Goal: Information Seeking & Learning: Learn about a topic

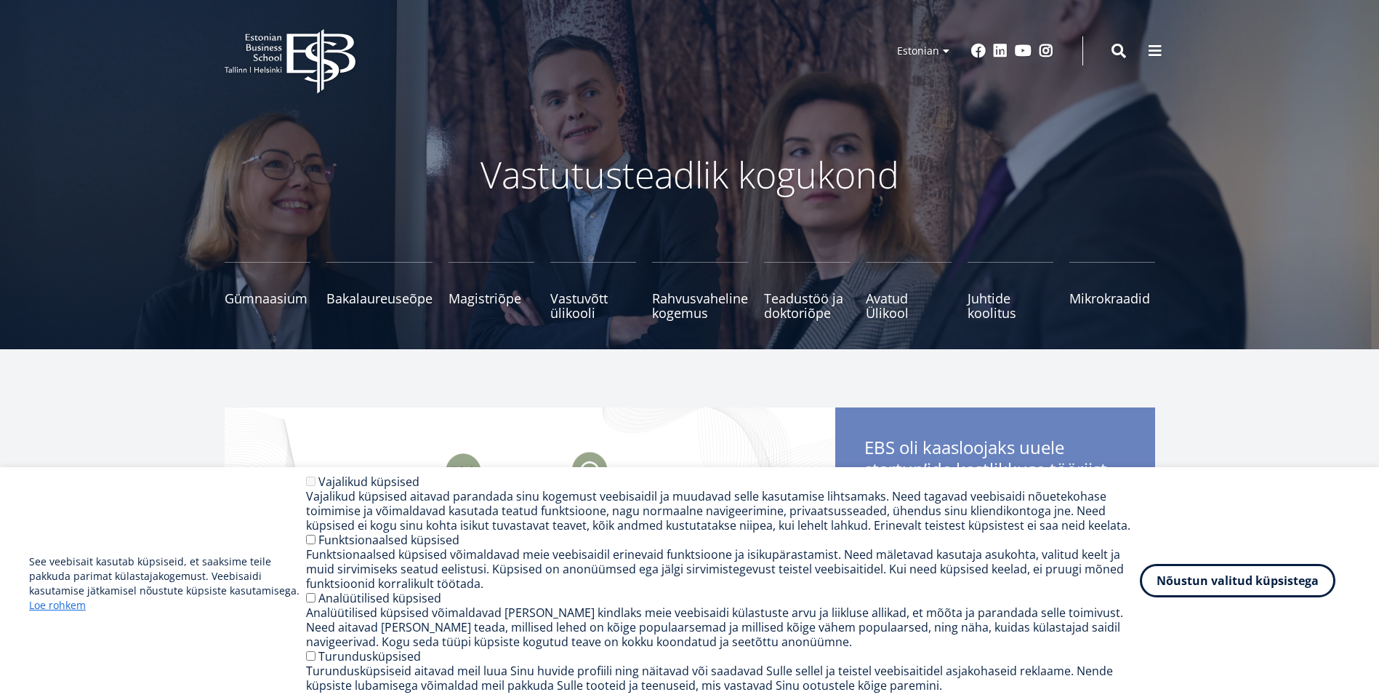
click at [1227, 587] on button "Nõustun valitud küpsistega" at bounding box center [1238, 580] width 196 height 33
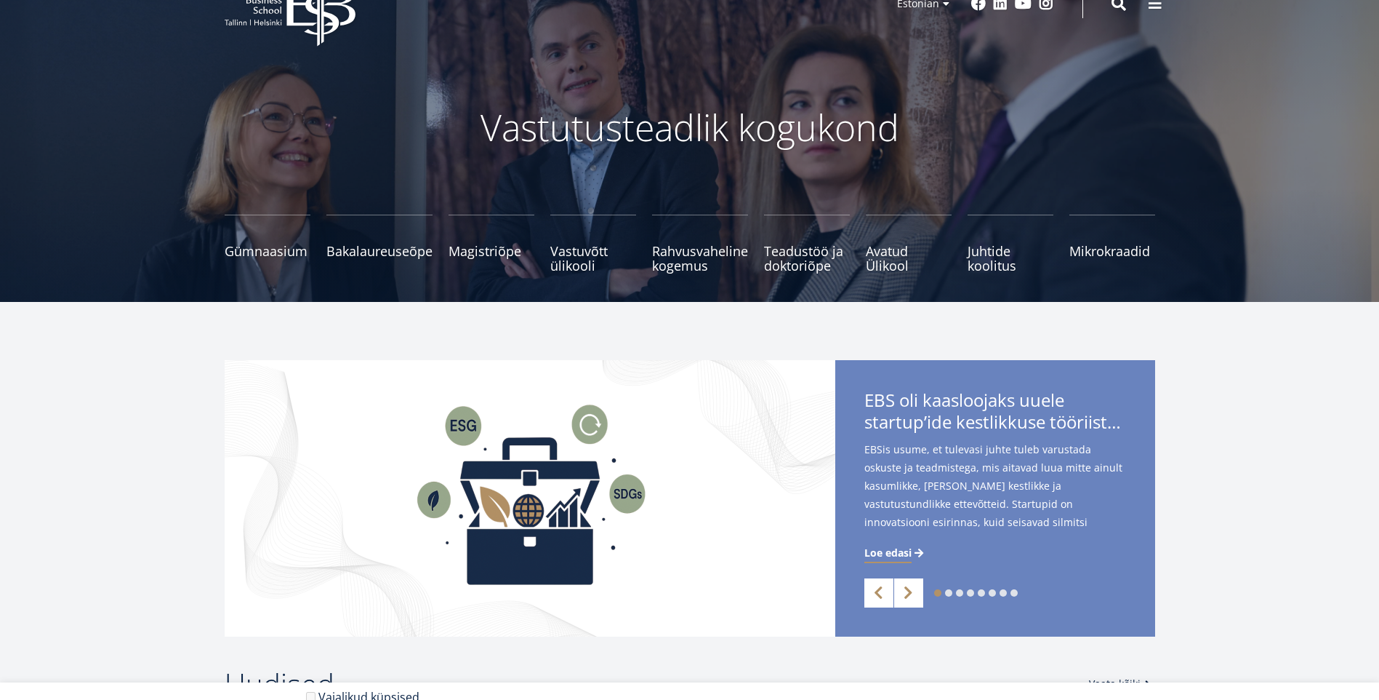
scroll to position [73, 0]
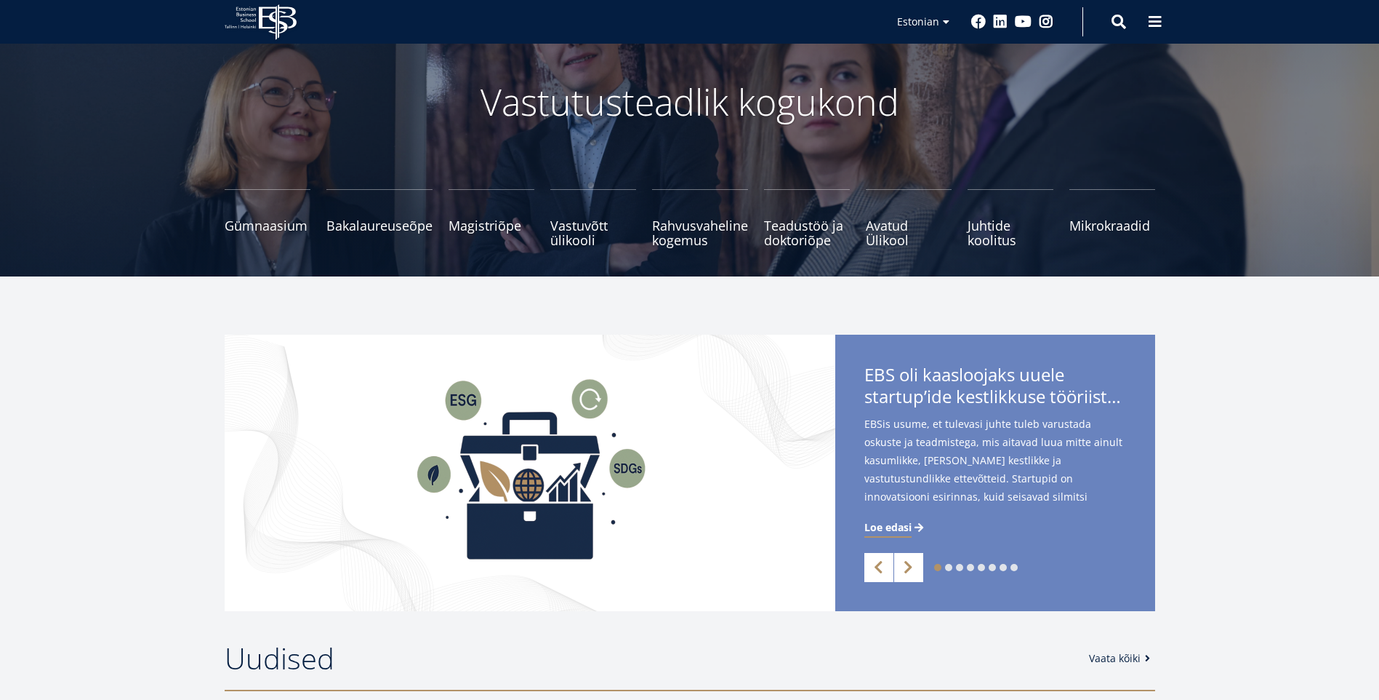
click at [966, 248] on ul "Gümnaasium Tutvu ja registreeru Bakalaureuseõpe Tutvu ja registreeru Magistriõp…" at bounding box center [682, 225] width 947 height 73
click at [977, 236] on span "Juhtide koolitus Tutvu ja registreeru" at bounding box center [1011, 225] width 86 height 29
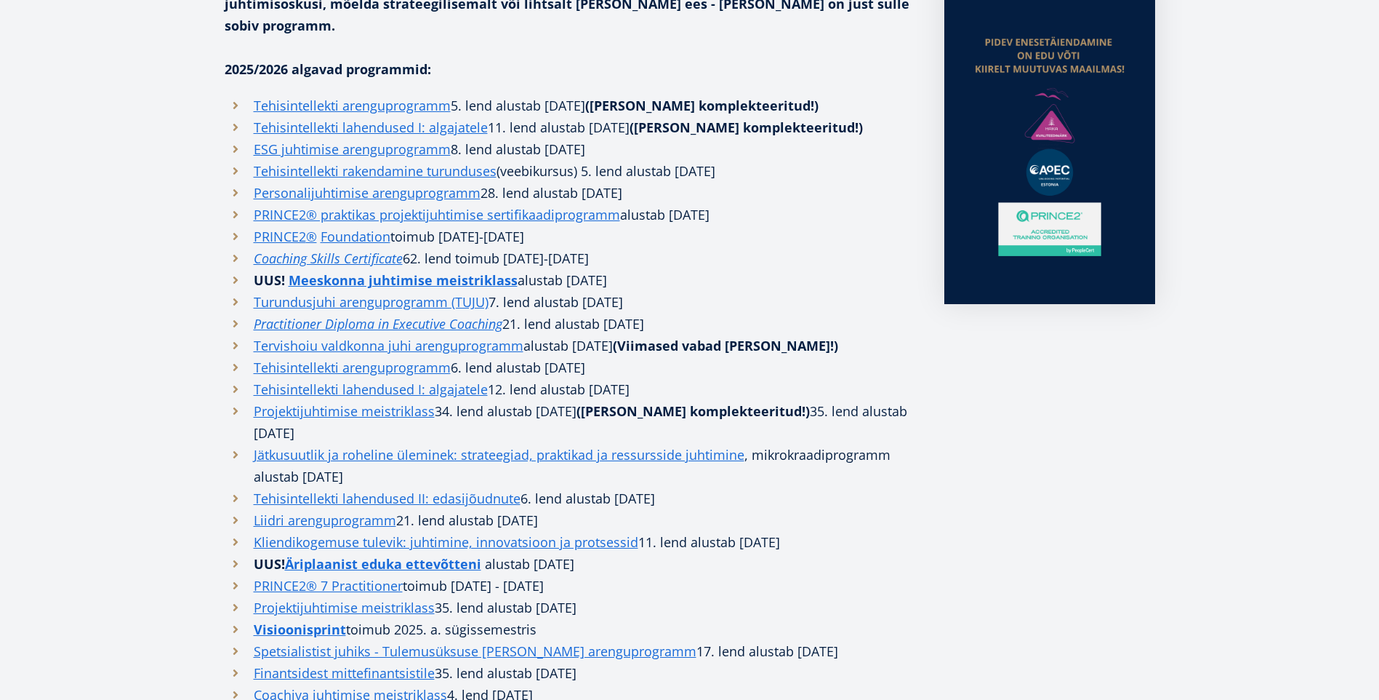
scroll to position [509, 0]
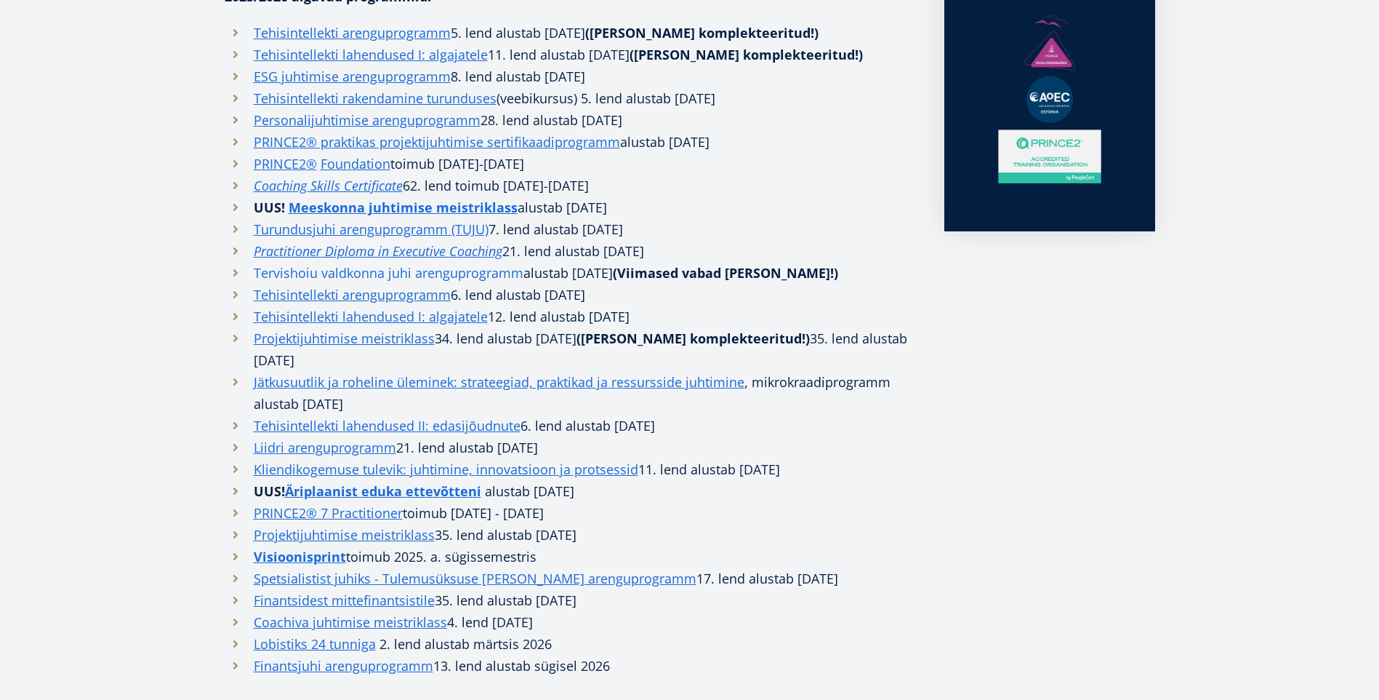
click at [314, 262] on link "Tervishoiu valdkonna juhi arenguprogramm" at bounding box center [389, 273] width 270 height 22
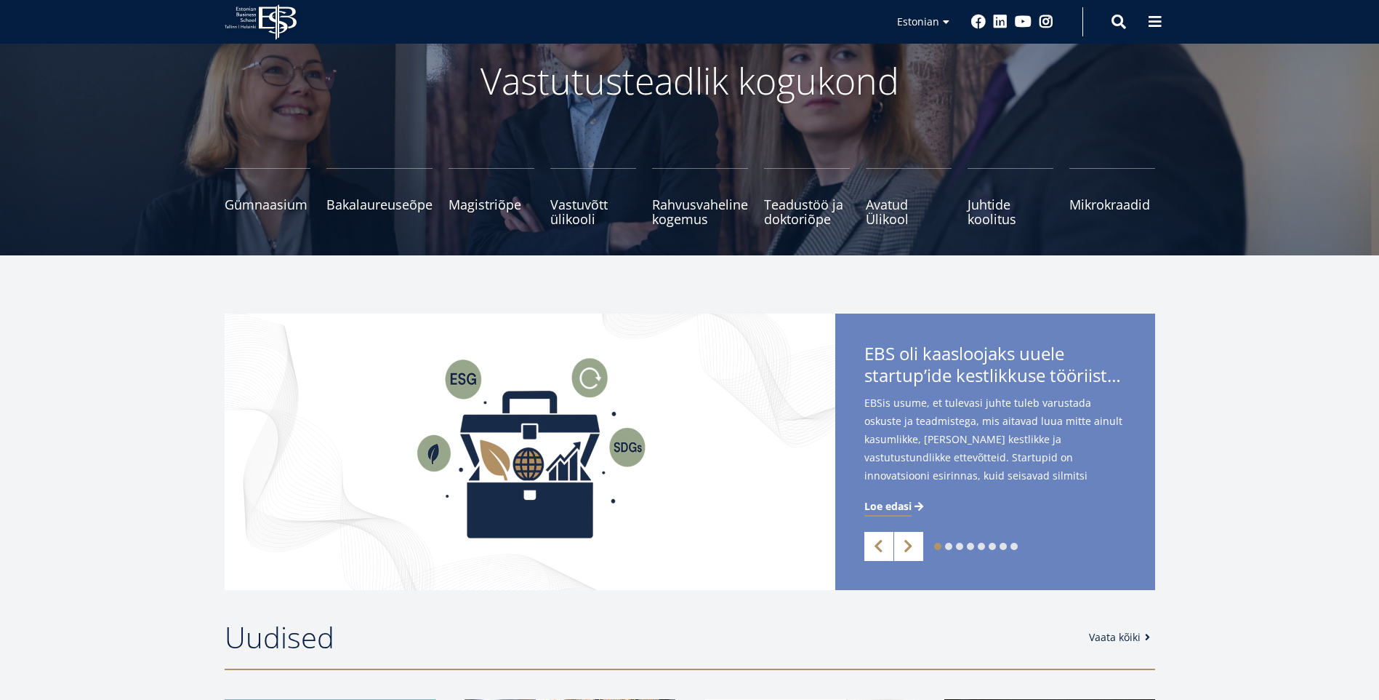
scroll to position [73, 0]
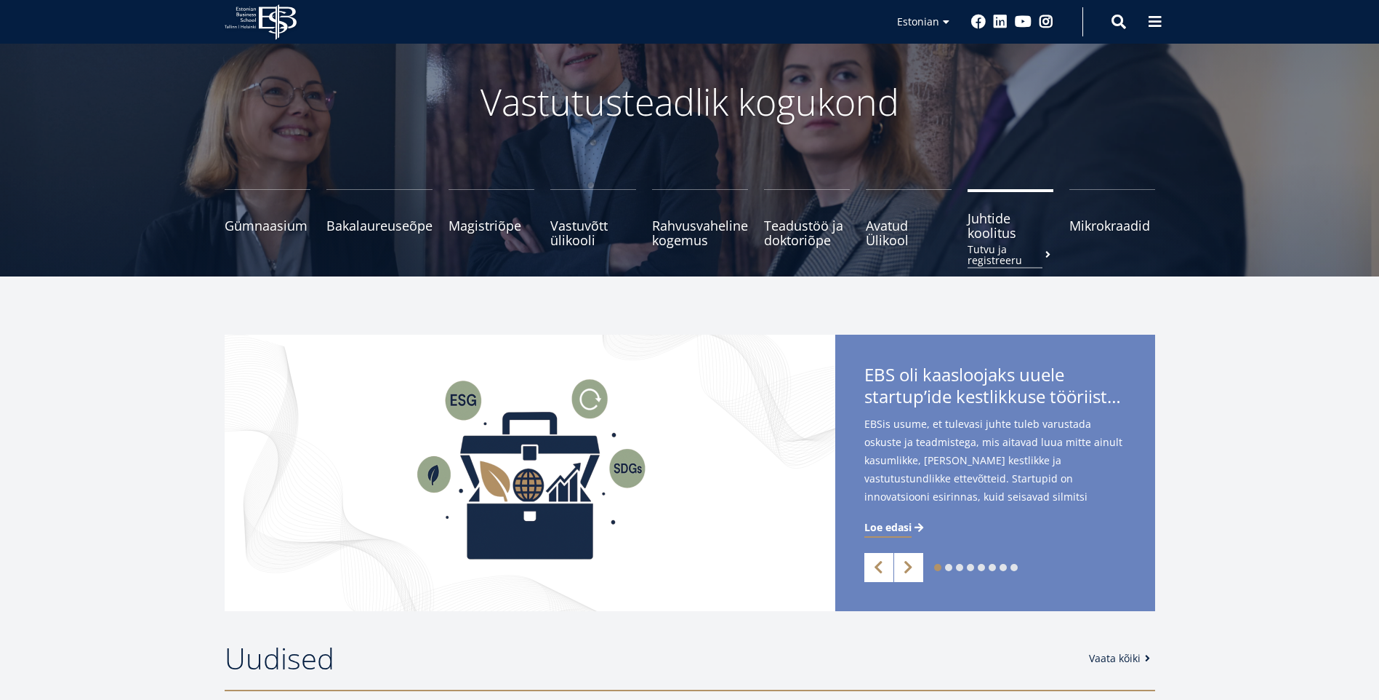
click at [1014, 236] on span "Juhtide koolitus Tutvu ja registreeru" at bounding box center [1011, 225] width 86 height 29
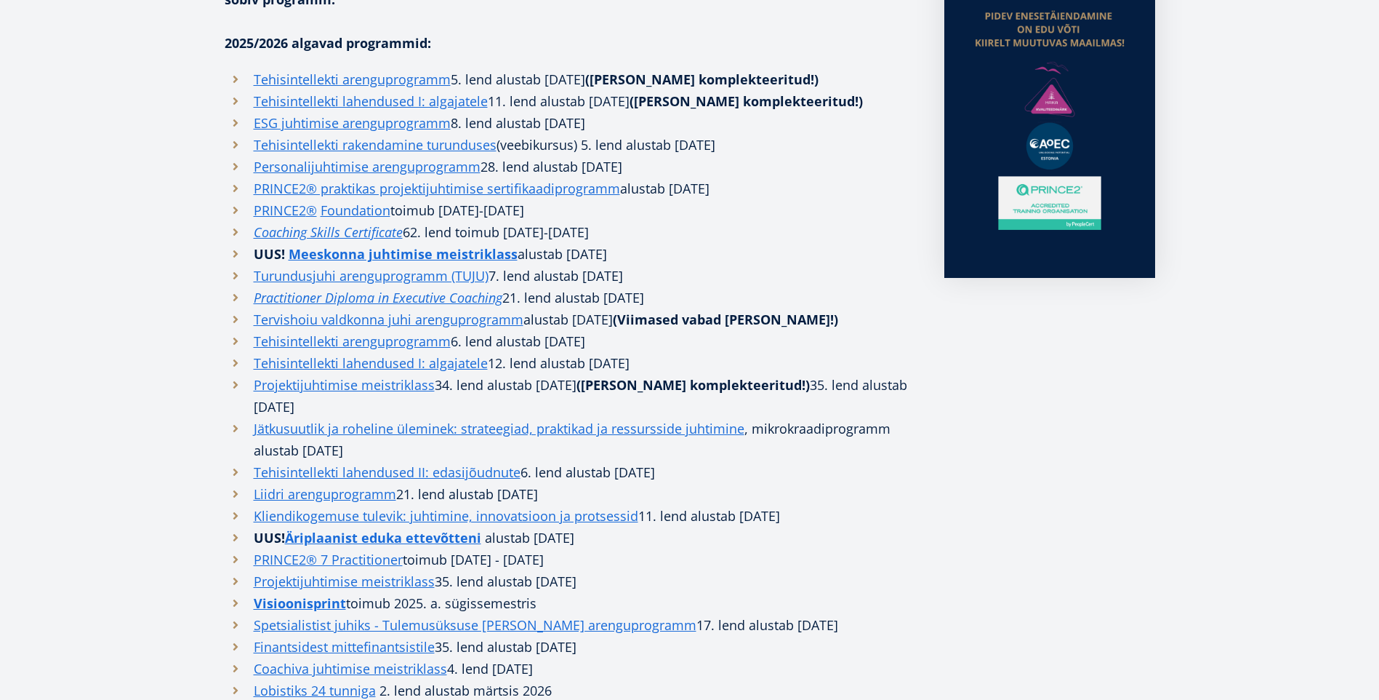
scroll to position [582, 0]
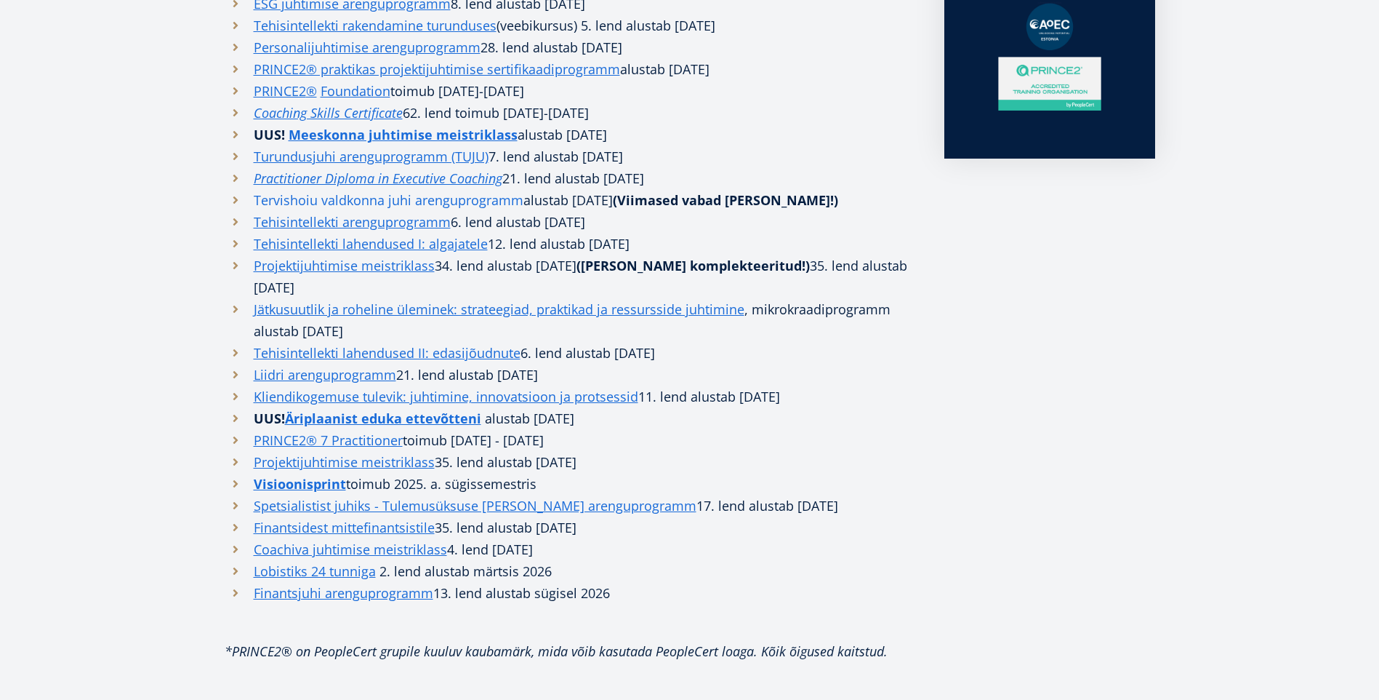
click at [312, 189] on link "Tervishoiu valdkonna juhi arenguprogramm" at bounding box center [389, 200] width 270 height 22
